Goal: Task Accomplishment & Management: Manage account settings

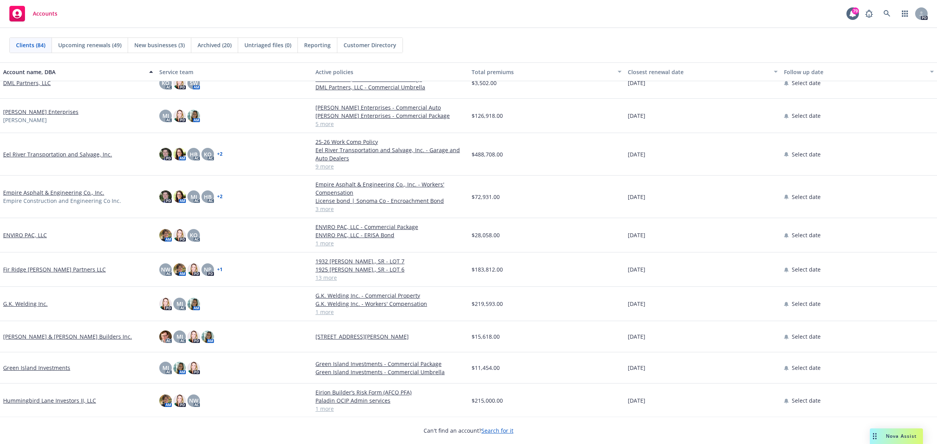
scroll to position [927, 0]
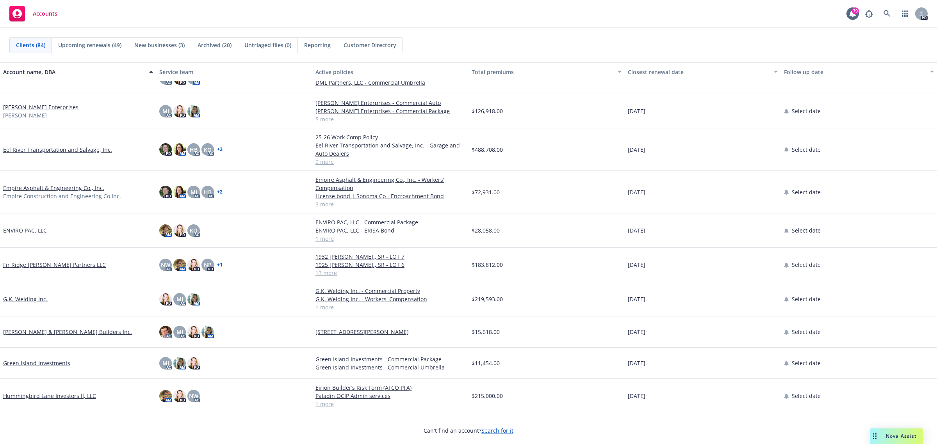
click at [26, 187] on link "Empire Asphalt & Engineering Co., Inc." at bounding box center [53, 188] width 101 height 8
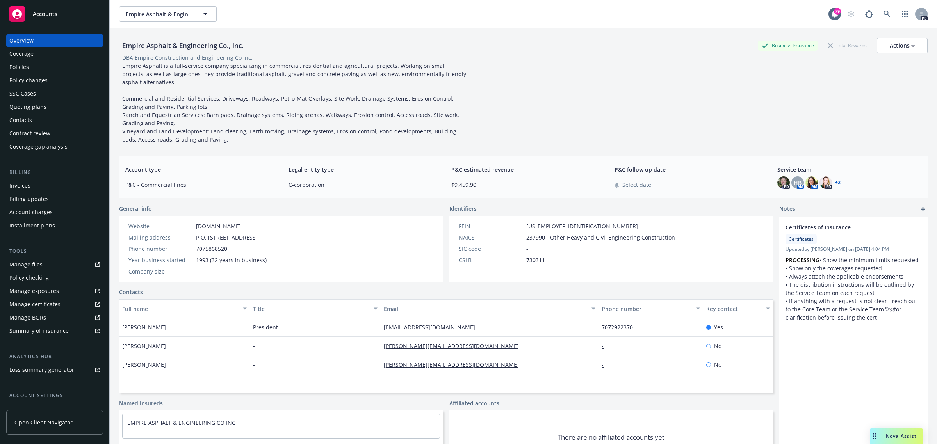
click at [36, 301] on div "Manage certificates" at bounding box center [34, 304] width 51 height 12
click at [48, 12] on span "Accounts" at bounding box center [45, 14] width 25 height 6
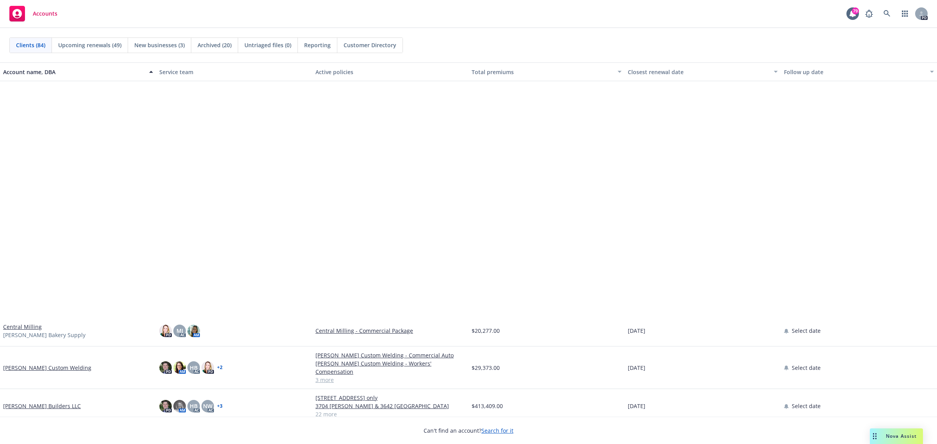
scroll to position [732, 0]
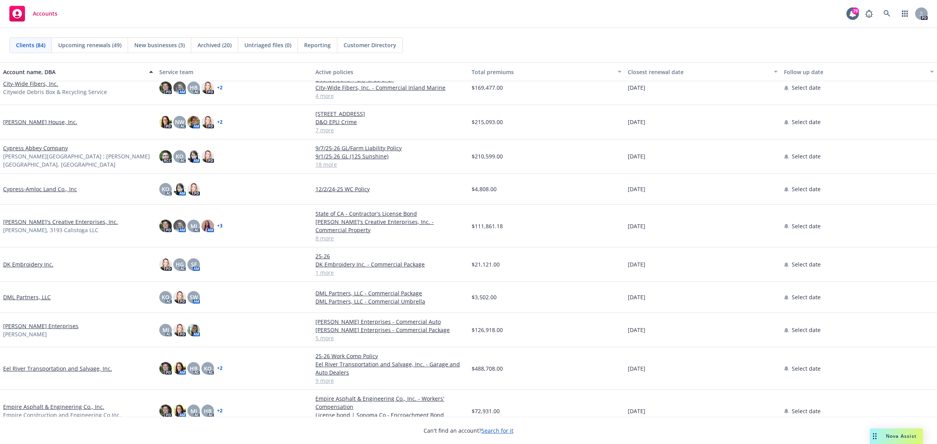
click at [26, 322] on link "Doughty Enterprises" at bounding box center [40, 326] width 75 height 8
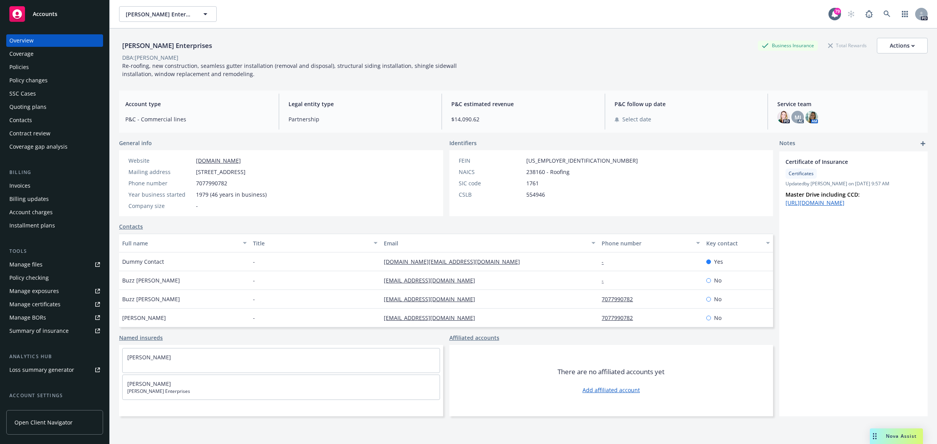
click at [27, 64] on div "Policies" at bounding box center [19, 67] width 20 height 12
